Goal: Task Accomplishment & Management: Use online tool/utility

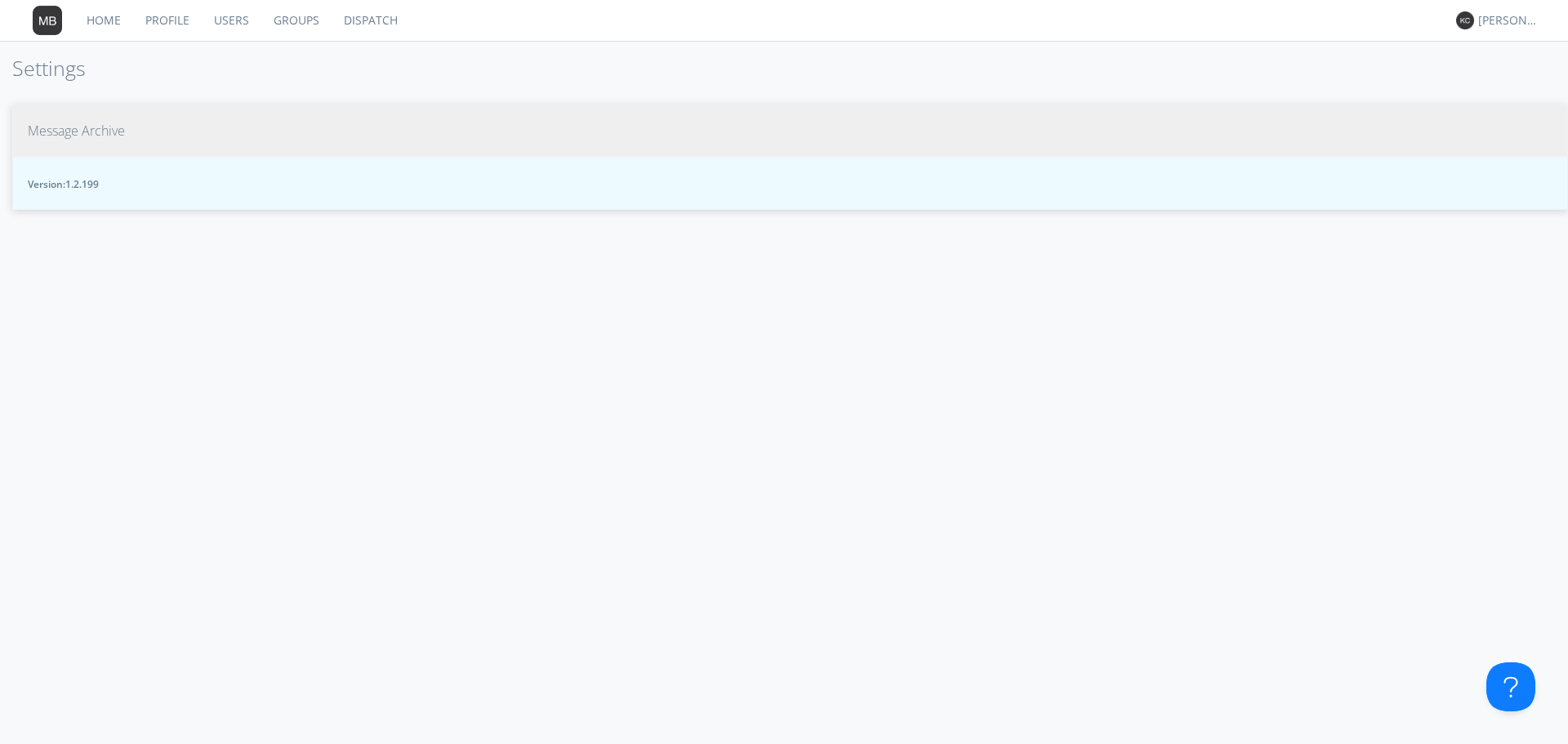
click at [118, 134] on span "Message Archive" at bounding box center [76, 131] width 97 height 19
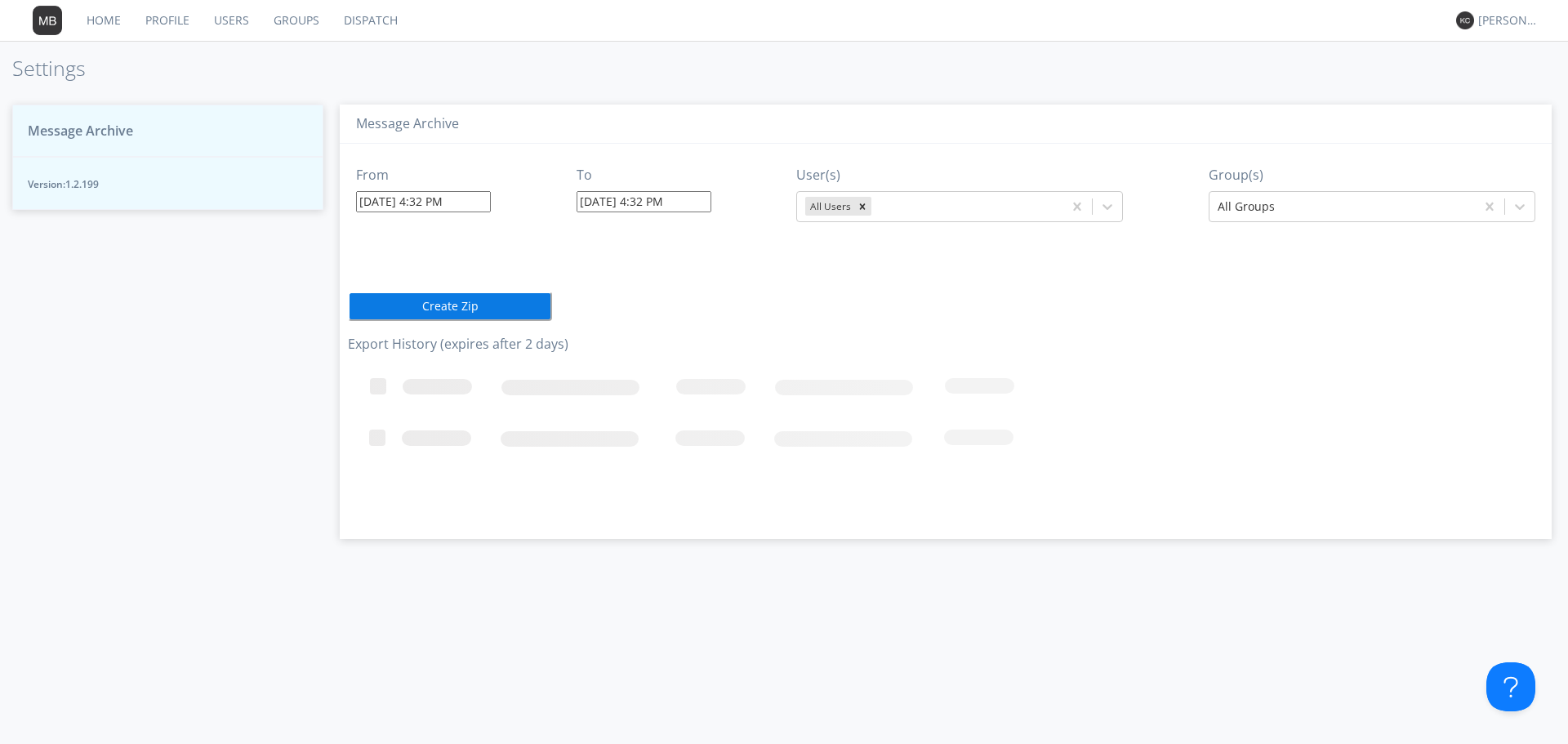
click at [476, 202] on input "08/13/2025 4:32 PM" at bounding box center [423, 201] width 135 height 21
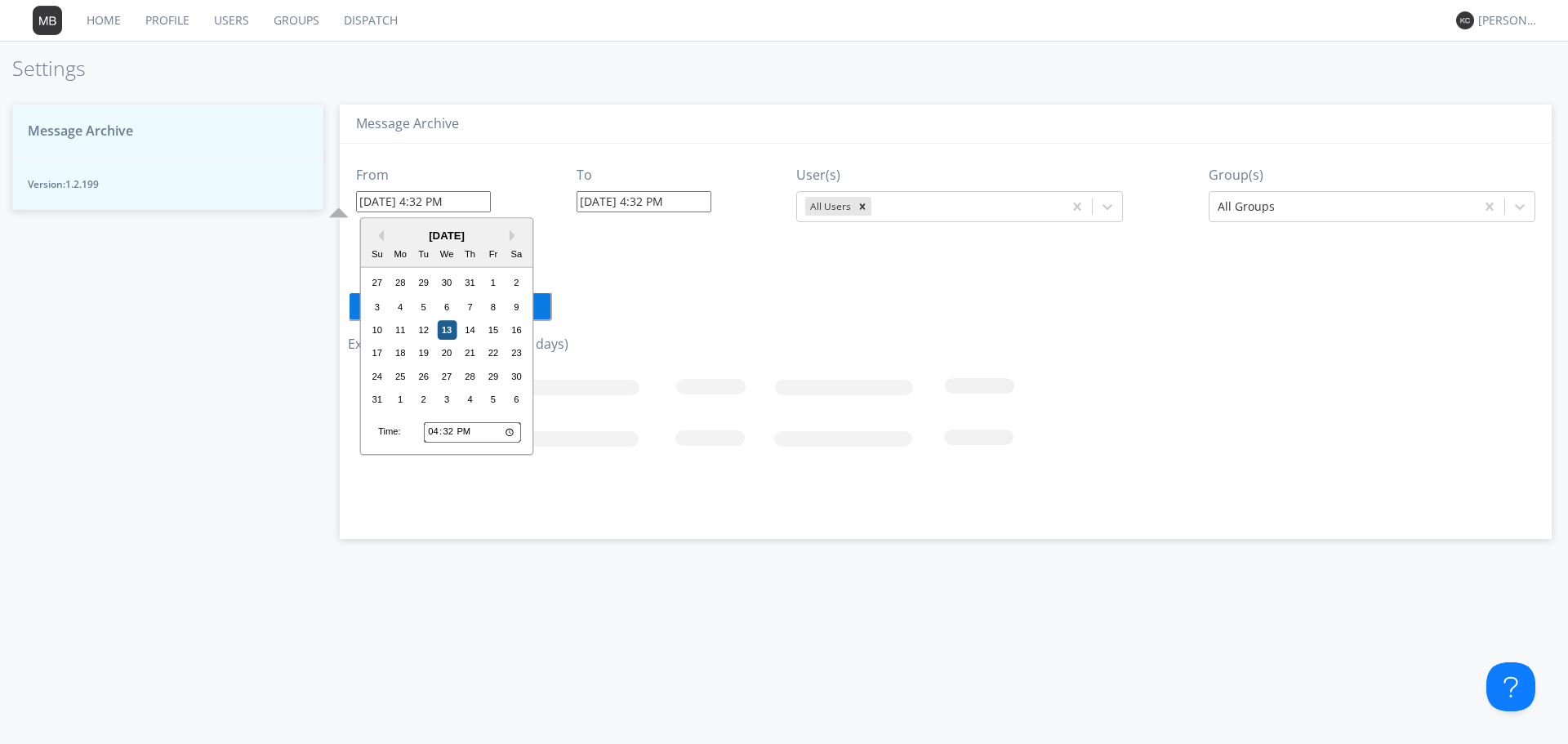
click at [447, 331] on div "13" at bounding box center [447, 330] width 20 height 20
click at [425, 206] on input "08/13/2025 4:32 PM" at bounding box center [423, 201] width 135 height 21
type input "08/13/2025 1:32 PM"
type input "08/13/2025 4:33 PM"
type input "08/13/2025 12:10 PM"
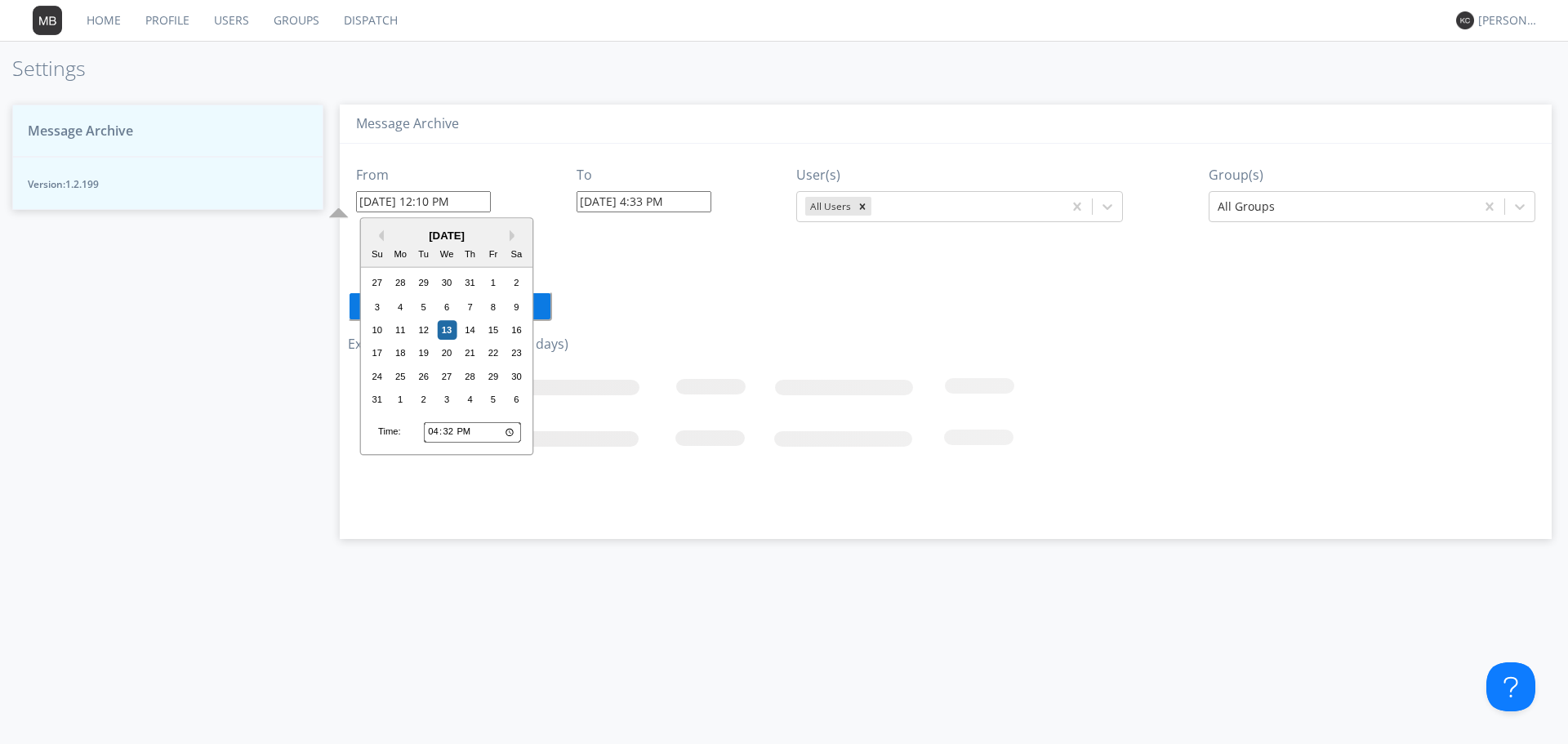
click at [675, 205] on input "08/13/2025 4:33 PM" at bounding box center [643, 201] width 135 height 21
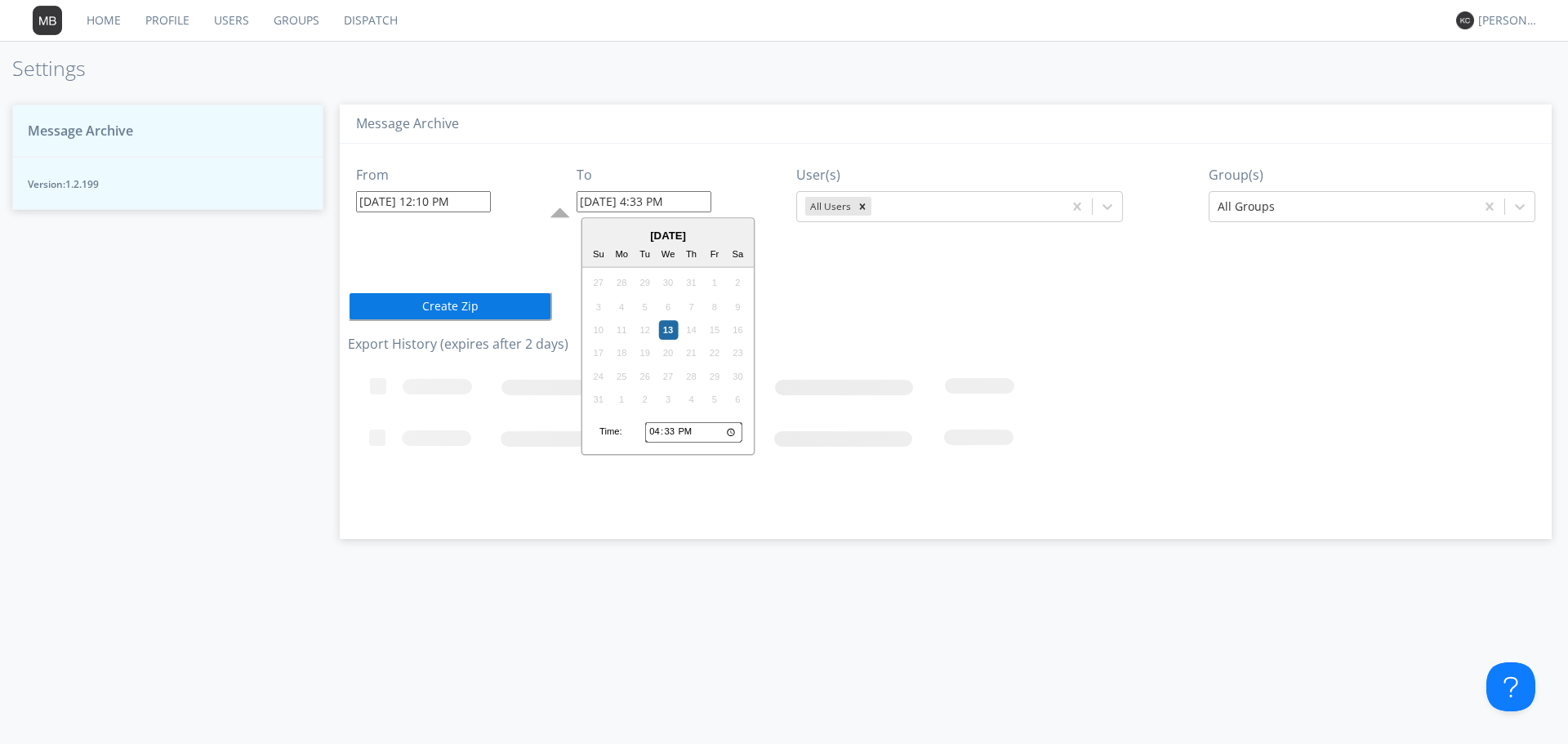
click at [648, 202] on input "08/13/2025 4:33 PM" at bounding box center [643, 201] width 135 height 21
type input "08/13/2025 1:00 PM"
click at [1439, 213] on div at bounding box center [1341, 207] width 249 height 20
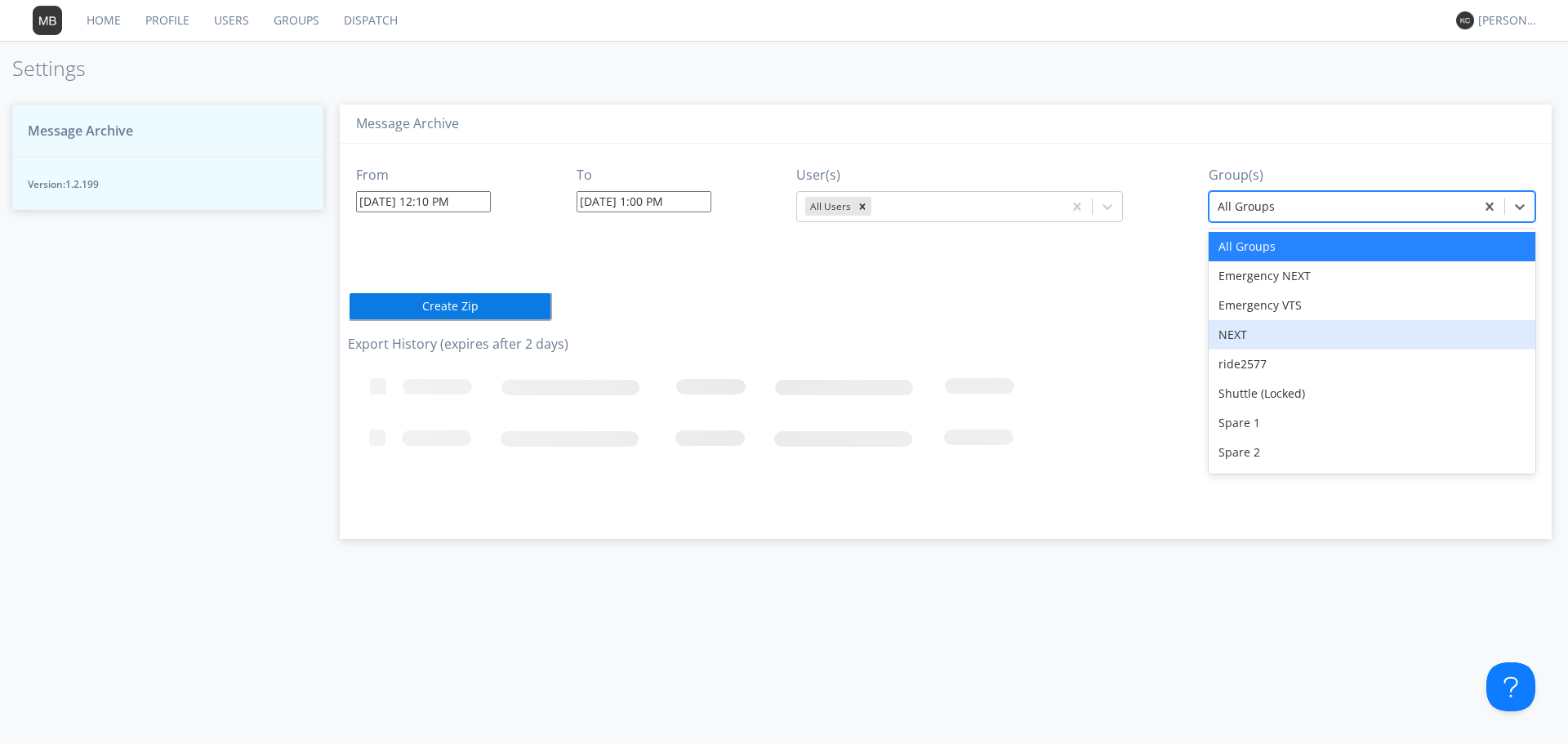
click at [1234, 336] on div "NEXT" at bounding box center [1371, 334] width 327 height 29
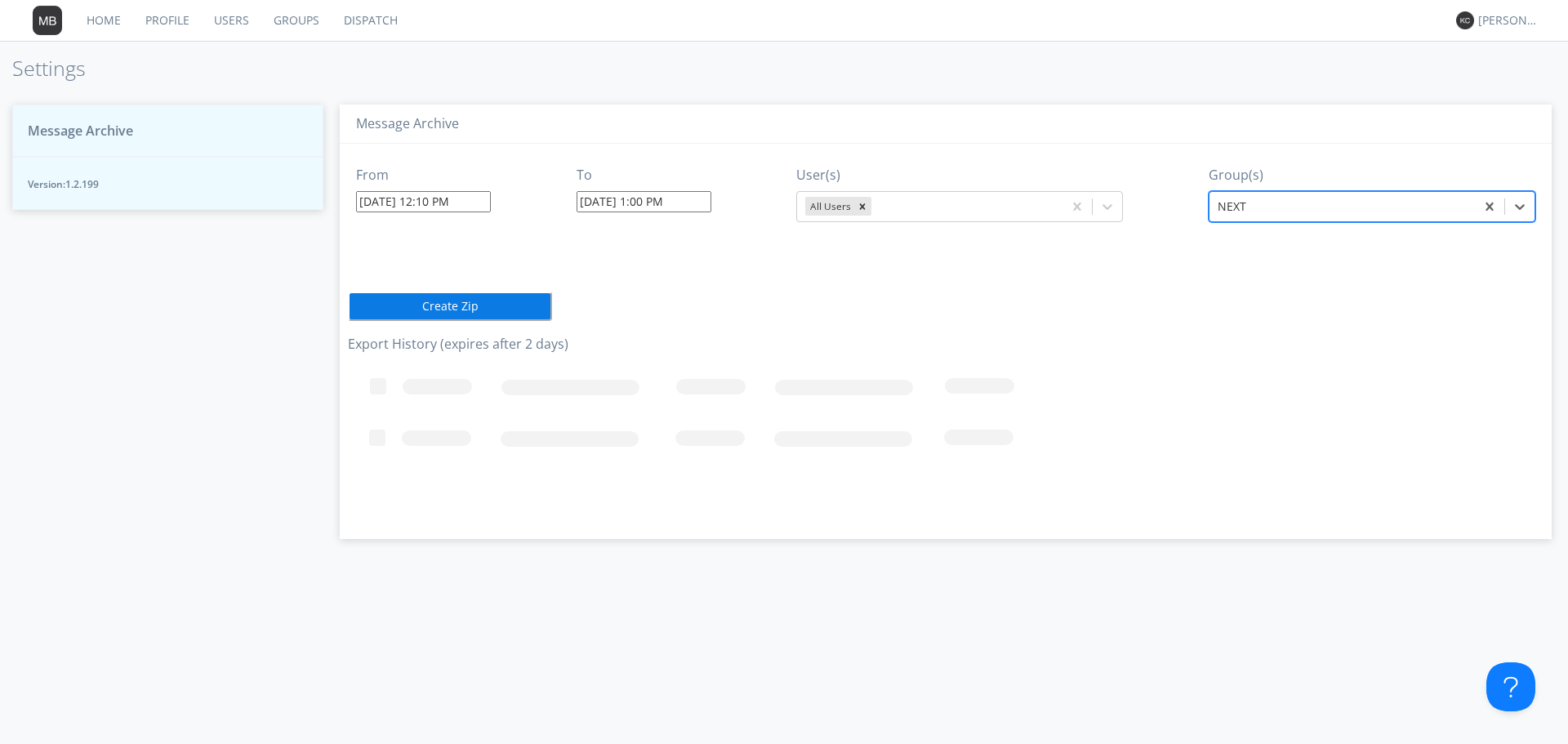
click at [446, 307] on button "Create Zip" at bounding box center [450, 305] width 204 height 29
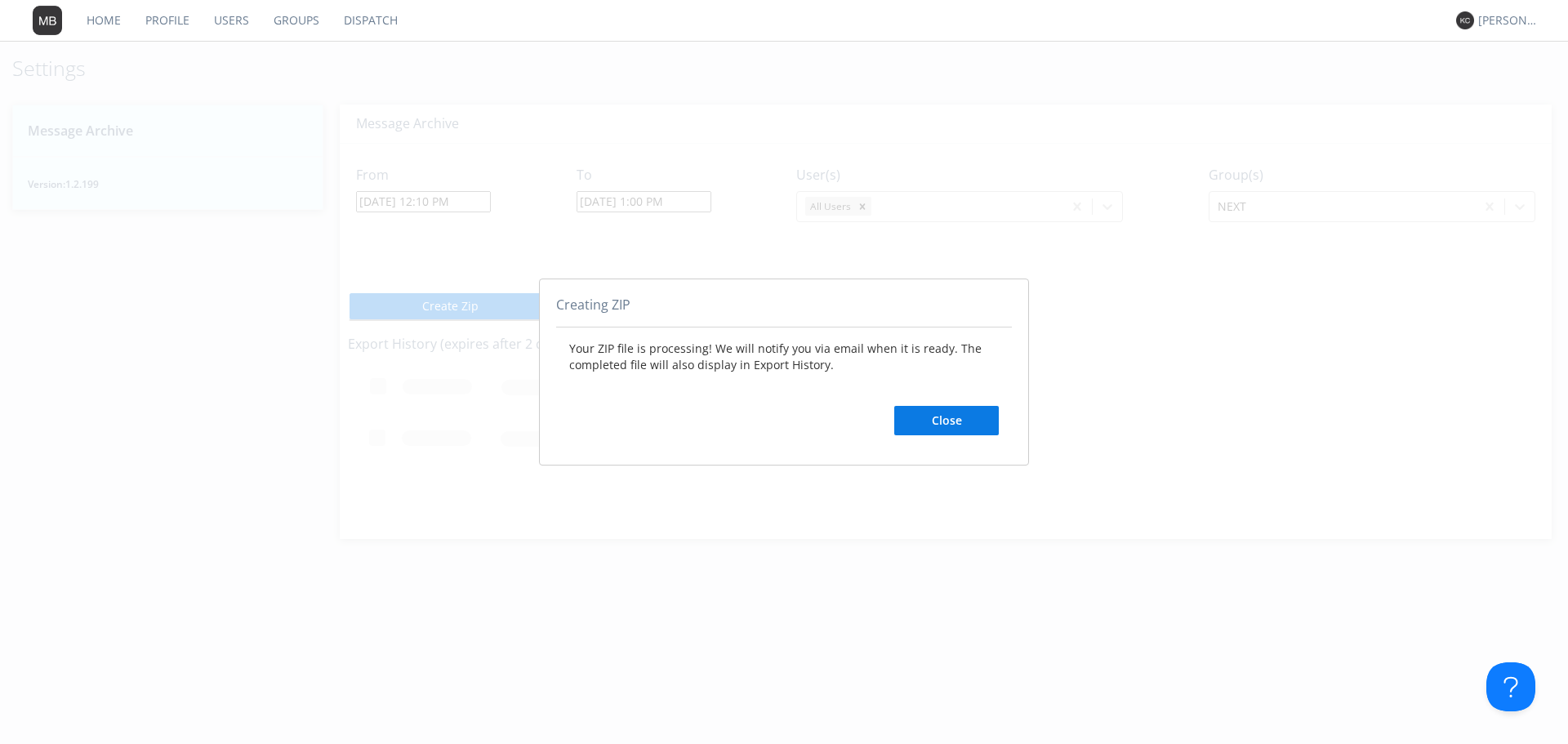
click at [933, 421] on button "Close" at bounding box center [946, 420] width 105 height 29
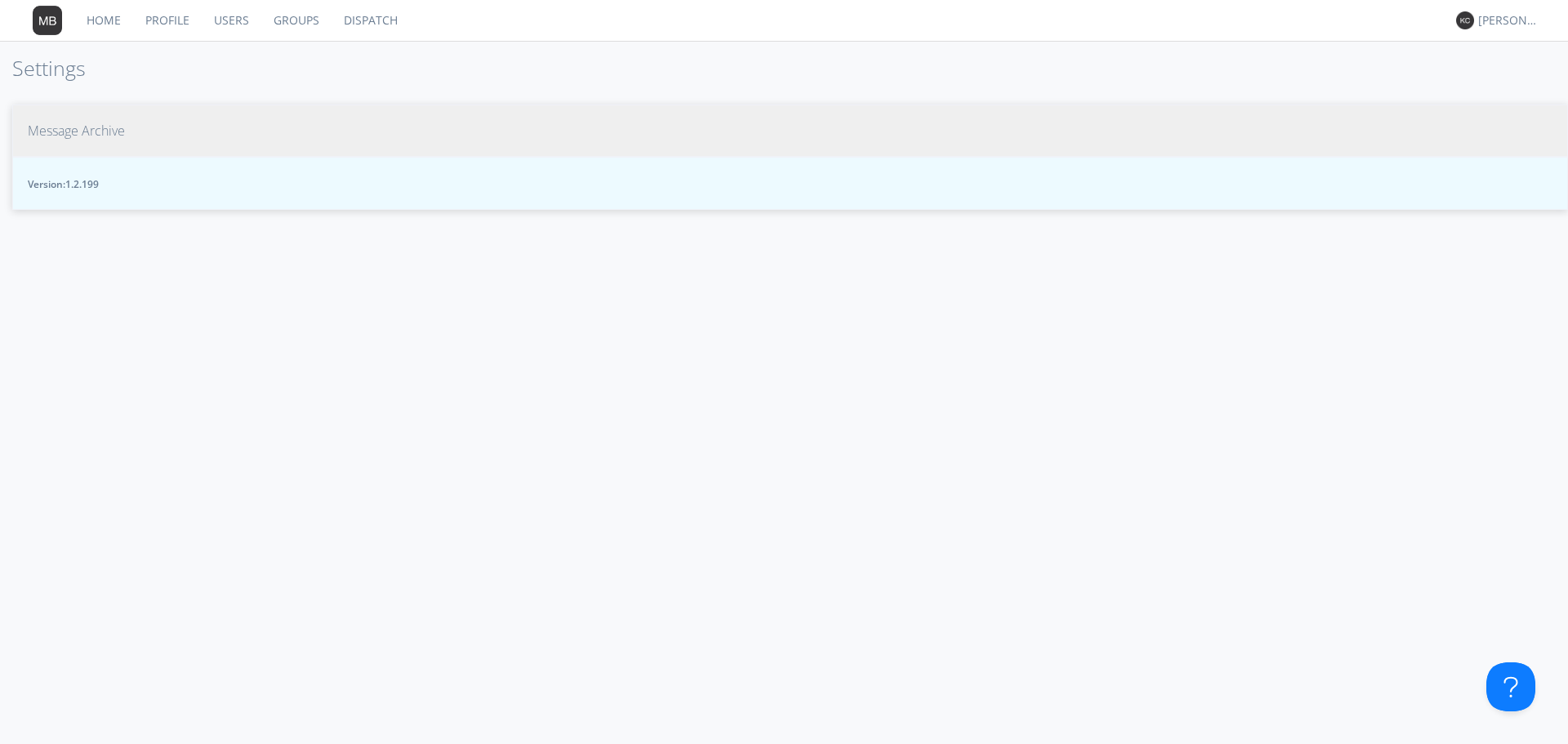
click at [82, 138] on span "Message Archive" at bounding box center [76, 131] width 97 height 19
click at [118, 137] on span "Message Archive" at bounding box center [76, 131] width 97 height 19
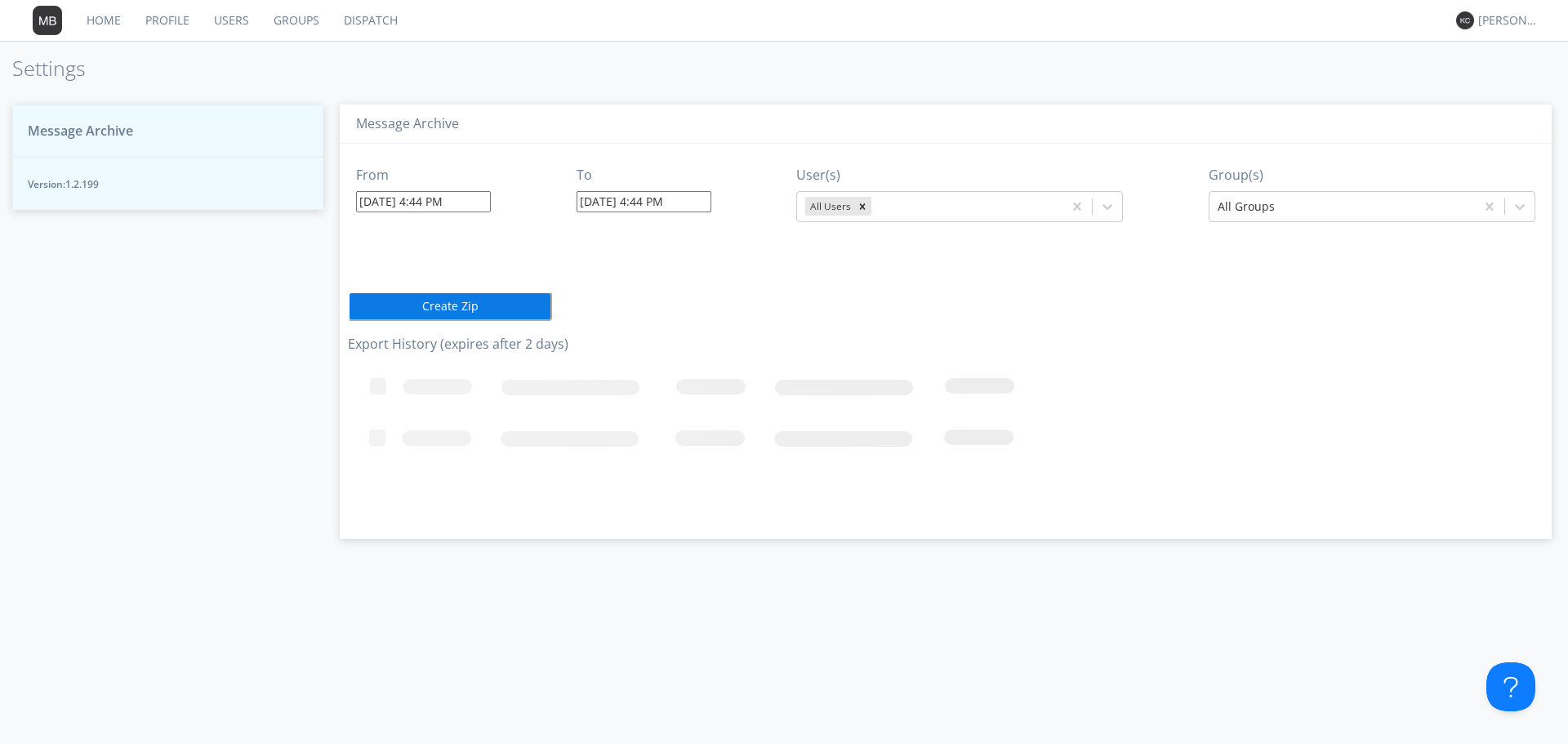
click at [74, 189] on span "Version: 1.2.199" at bounding box center [168, 184] width 280 height 14
click at [92, 135] on span "Message Archive" at bounding box center [80, 131] width 105 height 19
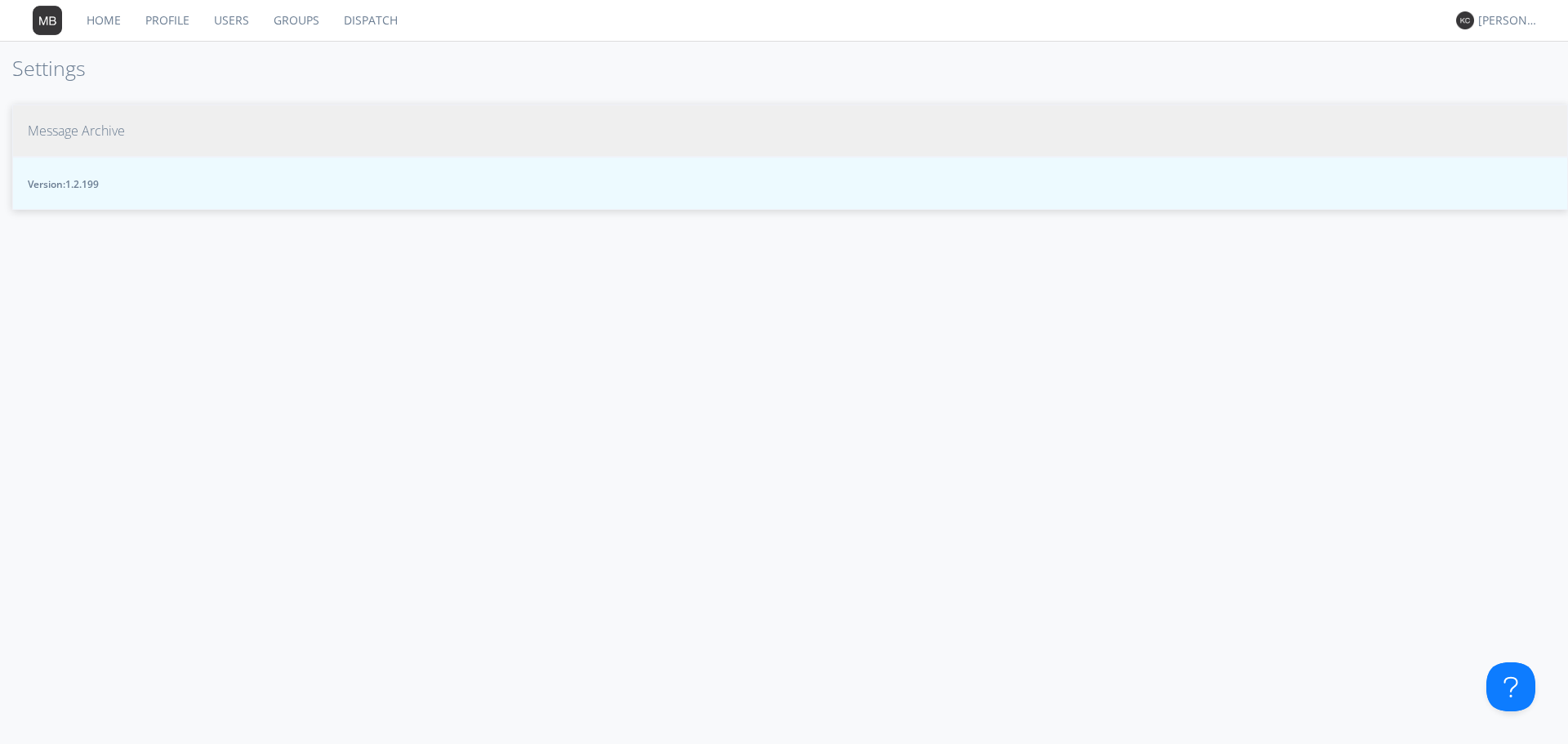
click at [61, 131] on span "Message Archive" at bounding box center [76, 131] width 97 height 19
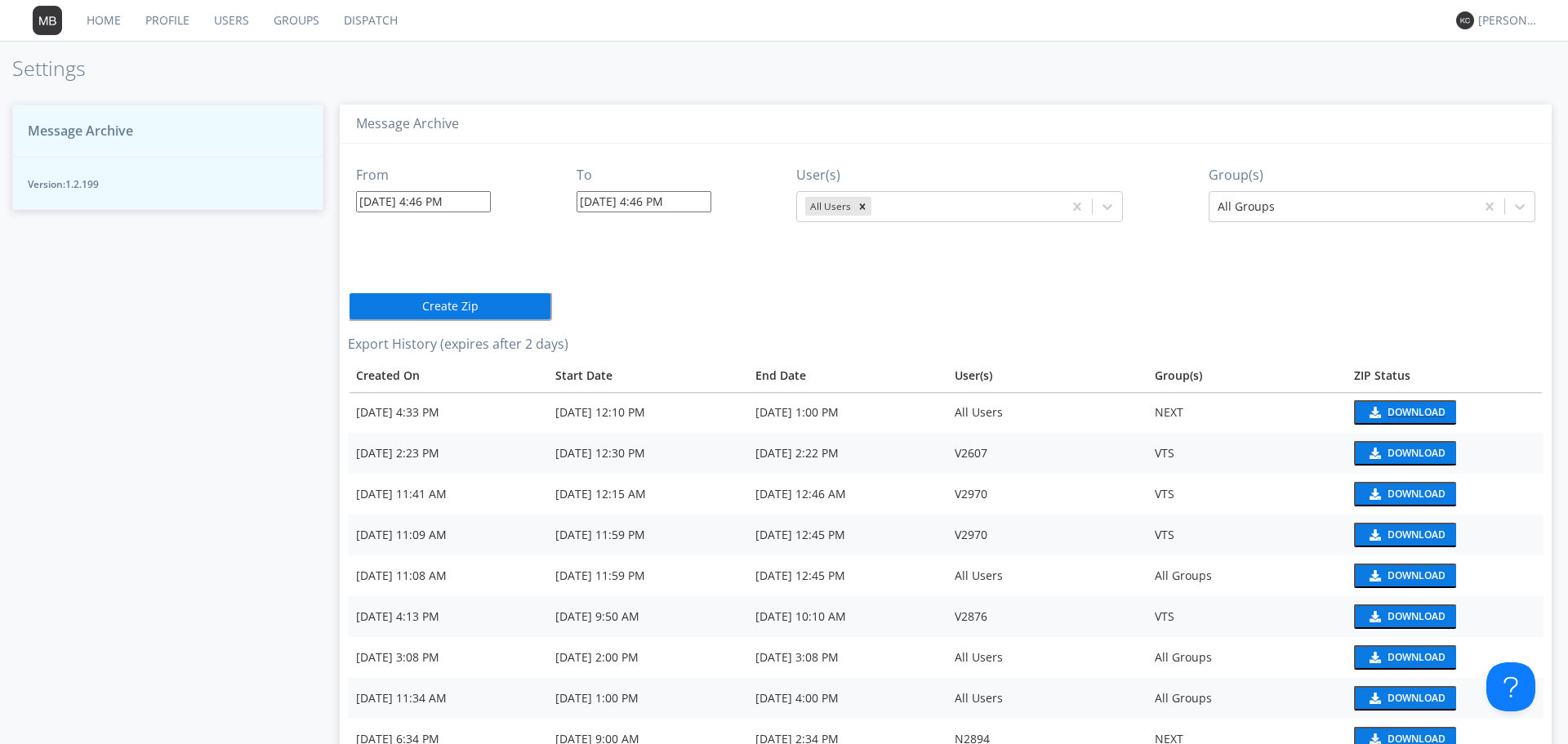
click at [1393, 403] on button "Download" at bounding box center [1405, 412] width 102 height 24
